Goal: Task Accomplishment & Management: Manage account settings

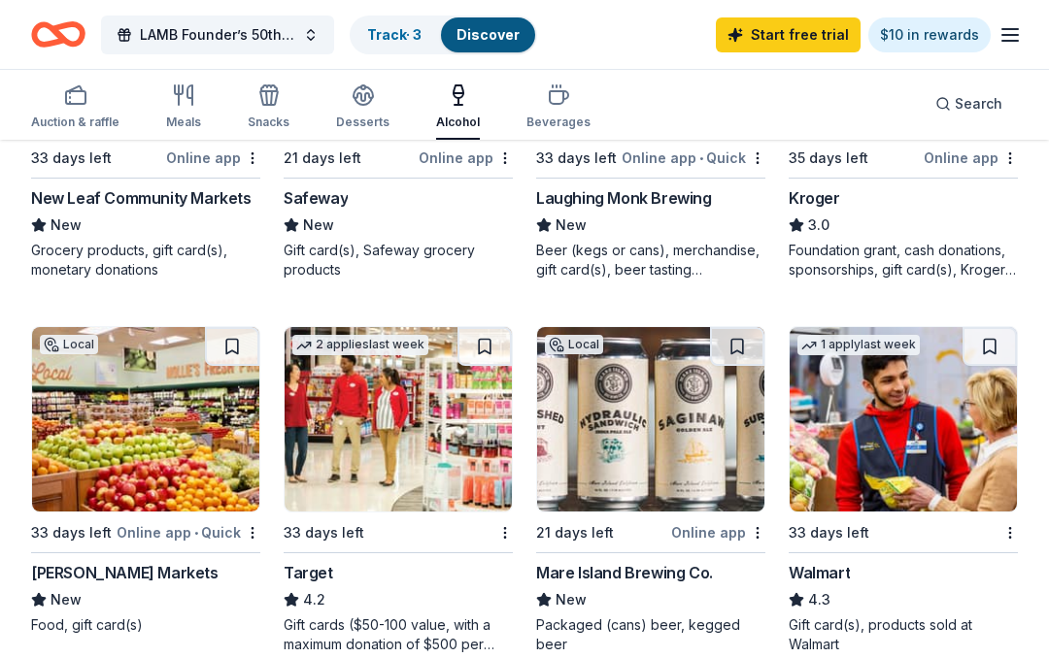
scroll to position [1152, 0]
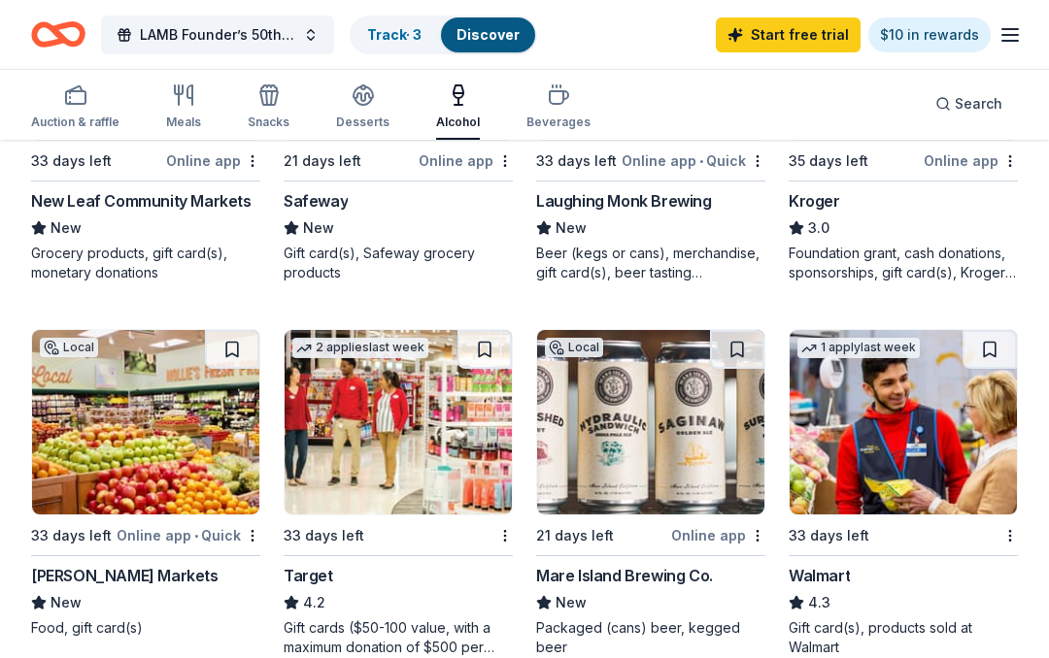
click at [1015, 37] on icon "button" at bounding box center [1009, 34] width 23 height 23
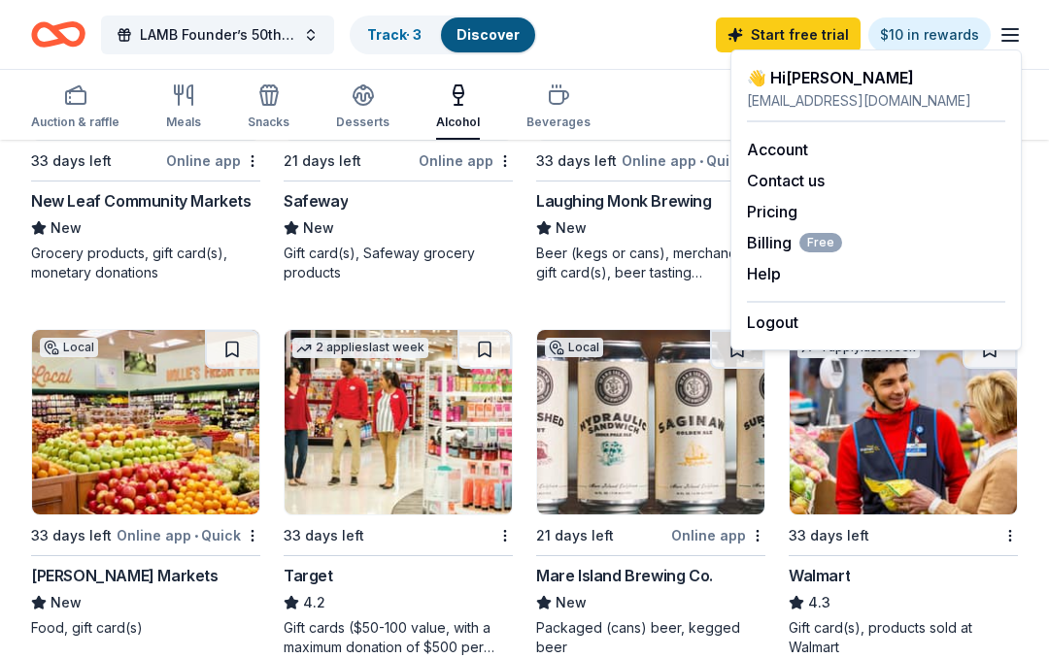
scroll to position [1153, 0]
click at [779, 149] on link "Account" at bounding box center [777, 150] width 61 height 19
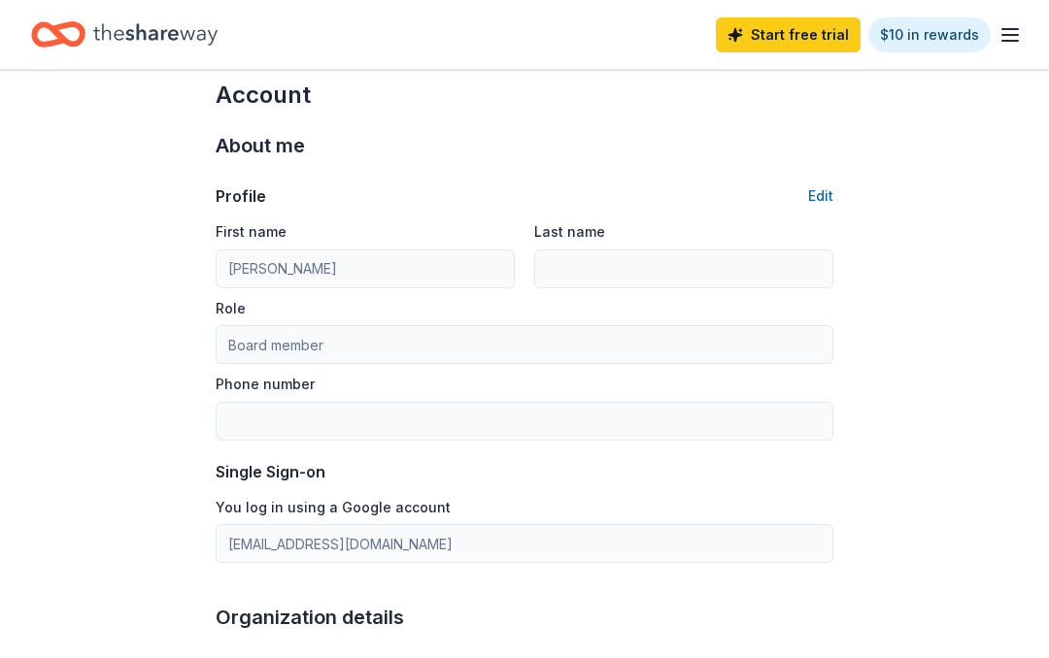
scroll to position [22, 0]
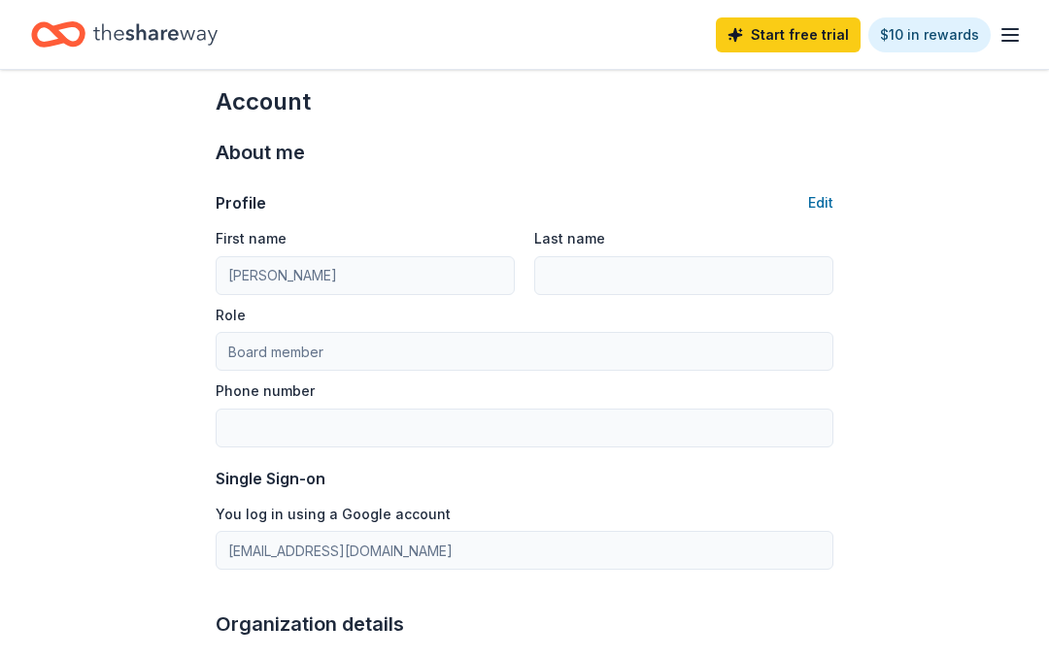
click at [1014, 31] on icon "button" at bounding box center [1009, 34] width 23 height 23
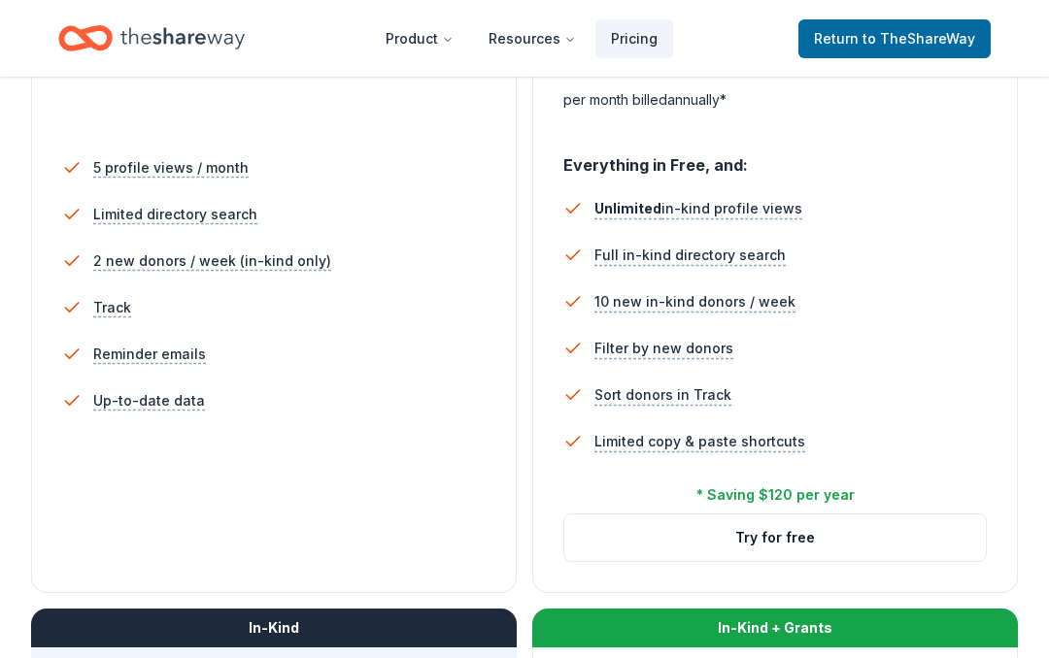
scroll to position [522, 0]
click at [713, 541] on button "Try for free" at bounding box center [774, 538] width 421 height 47
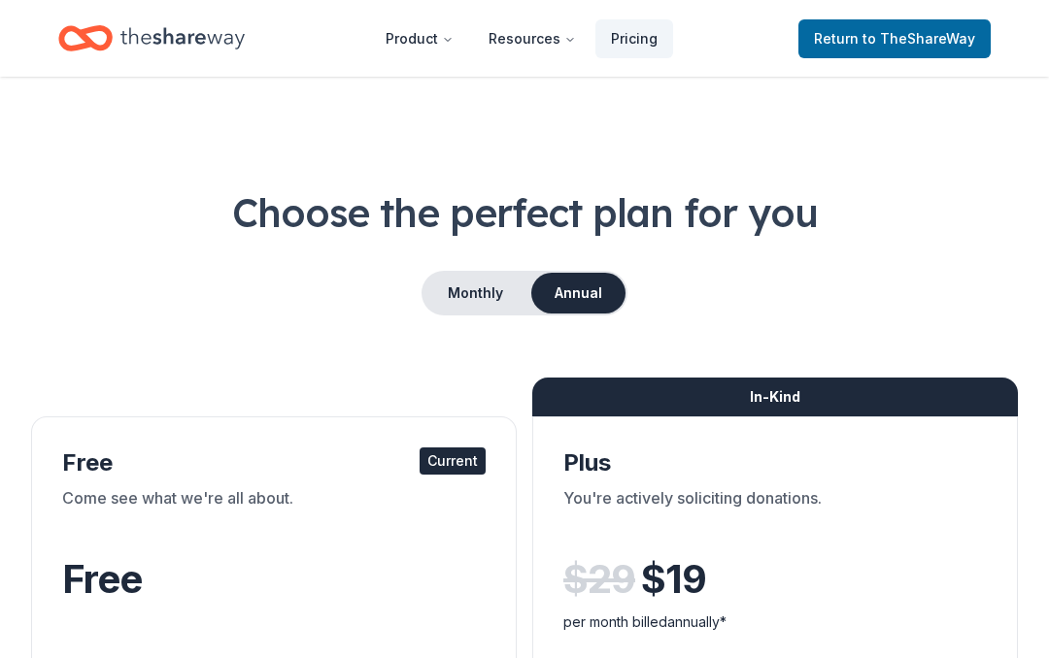
scroll to position [129, 0]
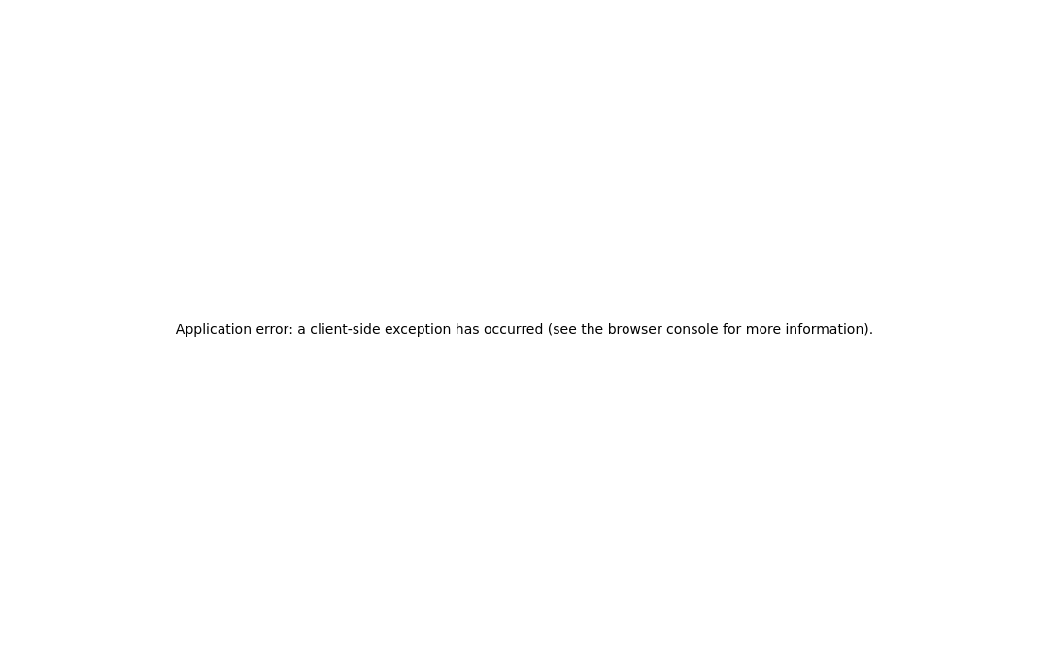
scroll to position [84, 0]
